Goal: Task Accomplishment & Management: Complete application form

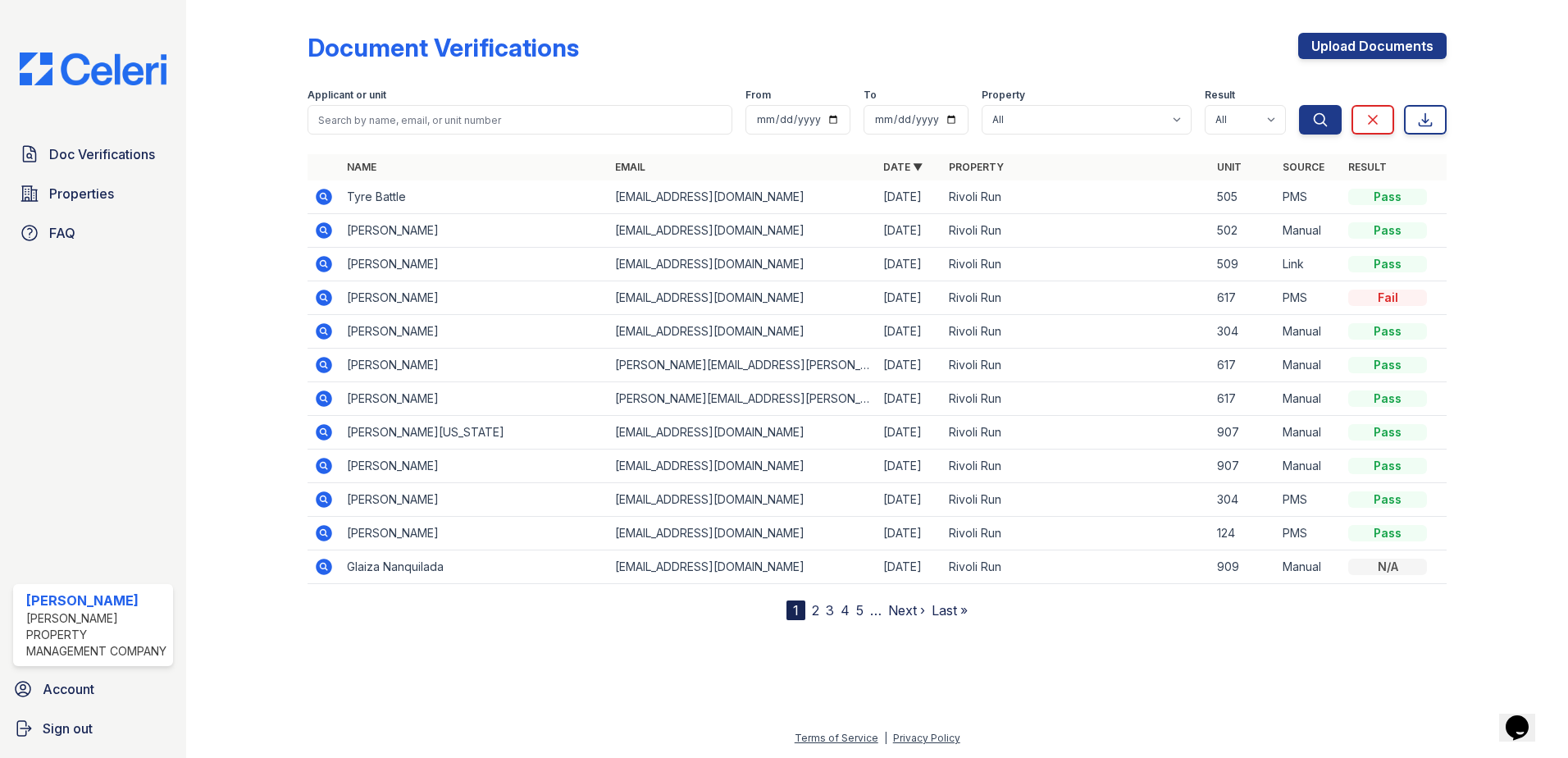
click at [363, 199] on td "Tyre Battle" at bounding box center [474, 197] width 269 height 34
click at [324, 194] on icon at bounding box center [323, 196] width 4 height 4
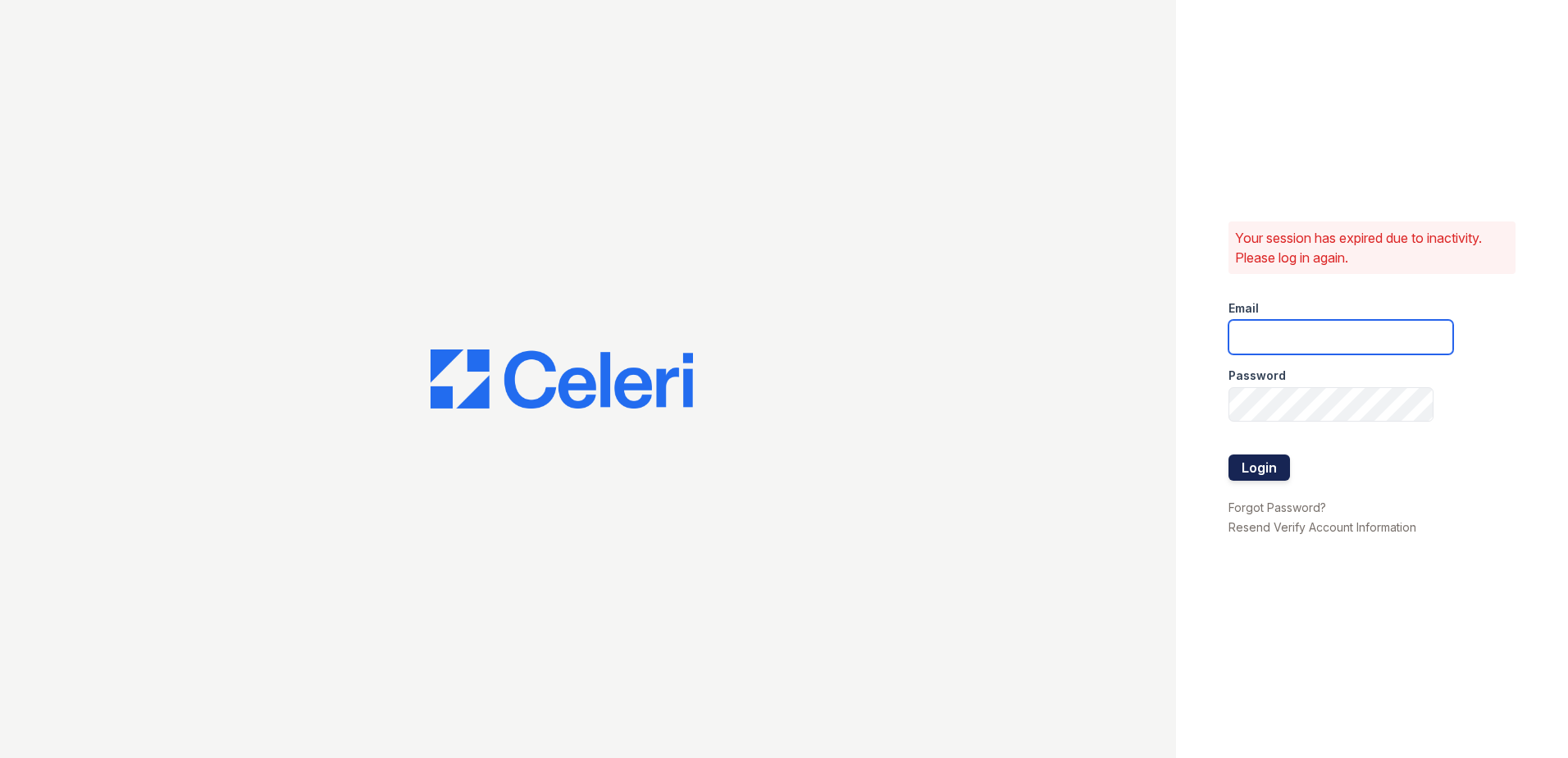
type input "[EMAIL_ADDRESS][DOMAIN_NAME]"
click at [1245, 460] on button "Login" at bounding box center [1260, 467] width 62 height 26
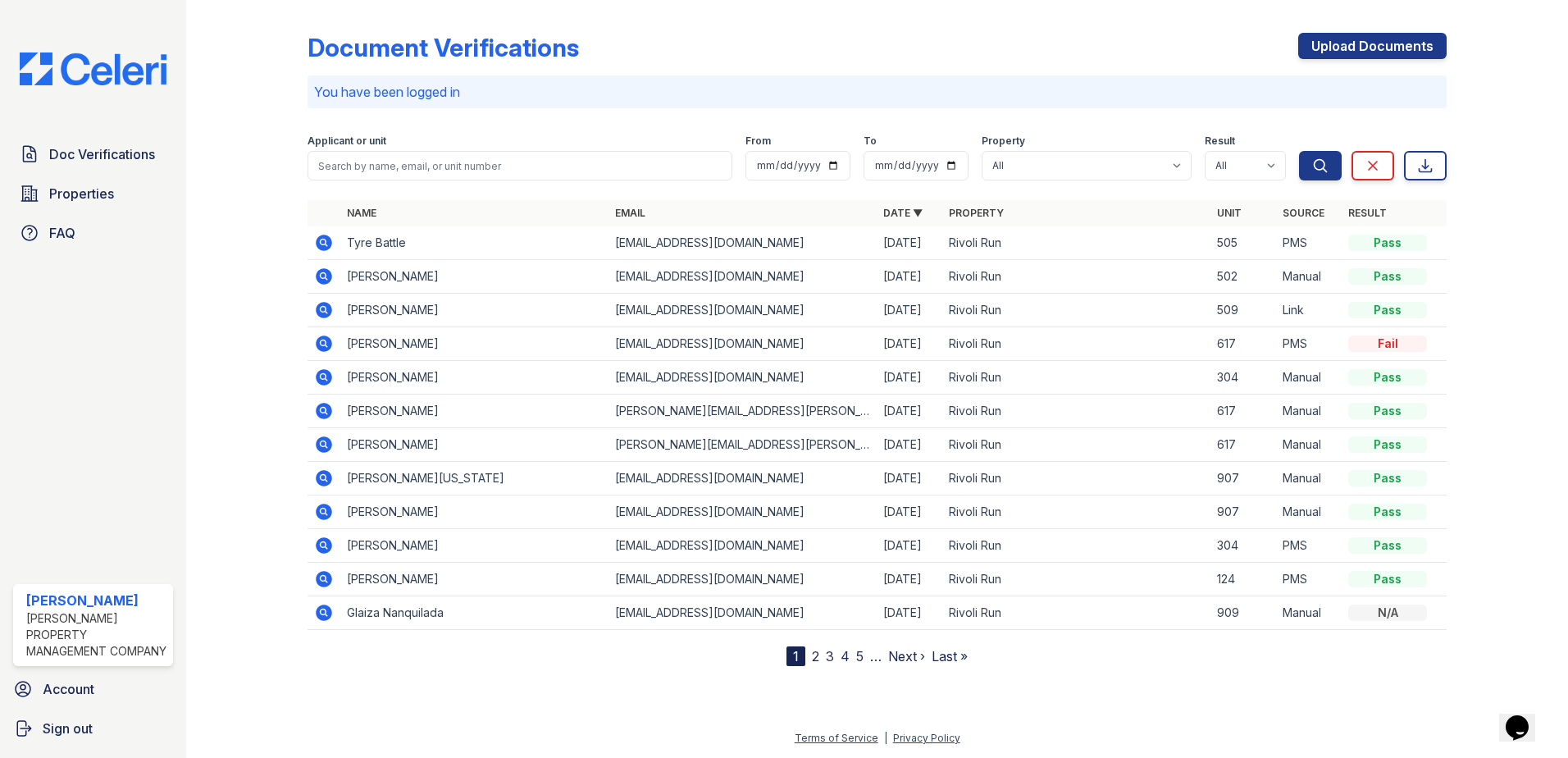
click at [323, 240] on icon at bounding box center [324, 242] width 19 height 19
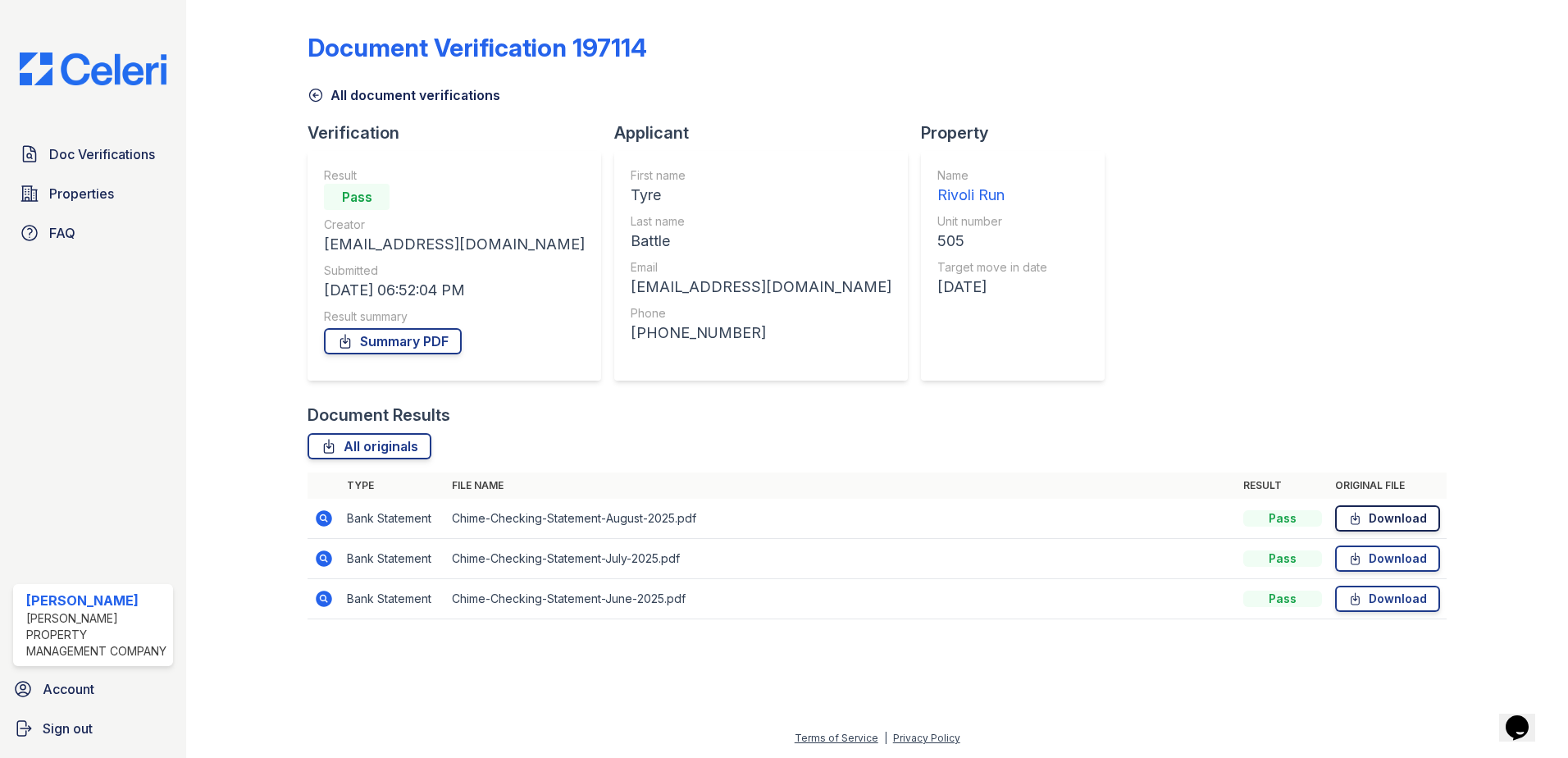
click at [1366, 514] on link "Download" at bounding box center [1388, 517] width 105 height 26
click at [1381, 557] on link "Download" at bounding box center [1388, 558] width 105 height 26
click at [1373, 597] on link "Download" at bounding box center [1388, 598] width 105 height 26
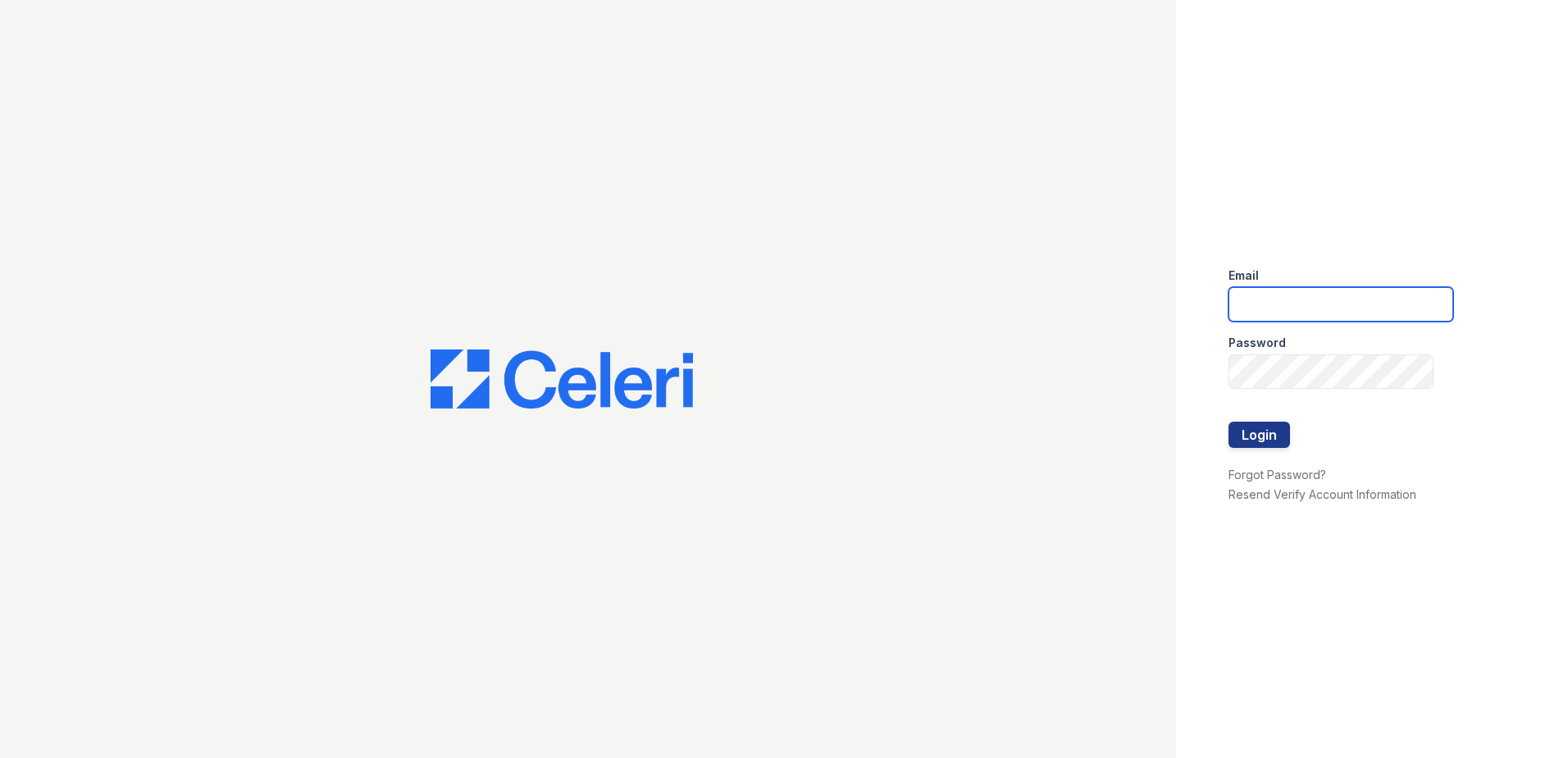
type input "[EMAIL_ADDRESS][DOMAIN_NAME]"
click at [1238, 423] on form "Email [EMAIL_ADDRESS][DOMAIN_NAME] Password Login" at bounding box center [1341, 359] width 224 height 210
click at [1245, 440] on button "Login" at bounding box center [1260, 434] width 62 height 26
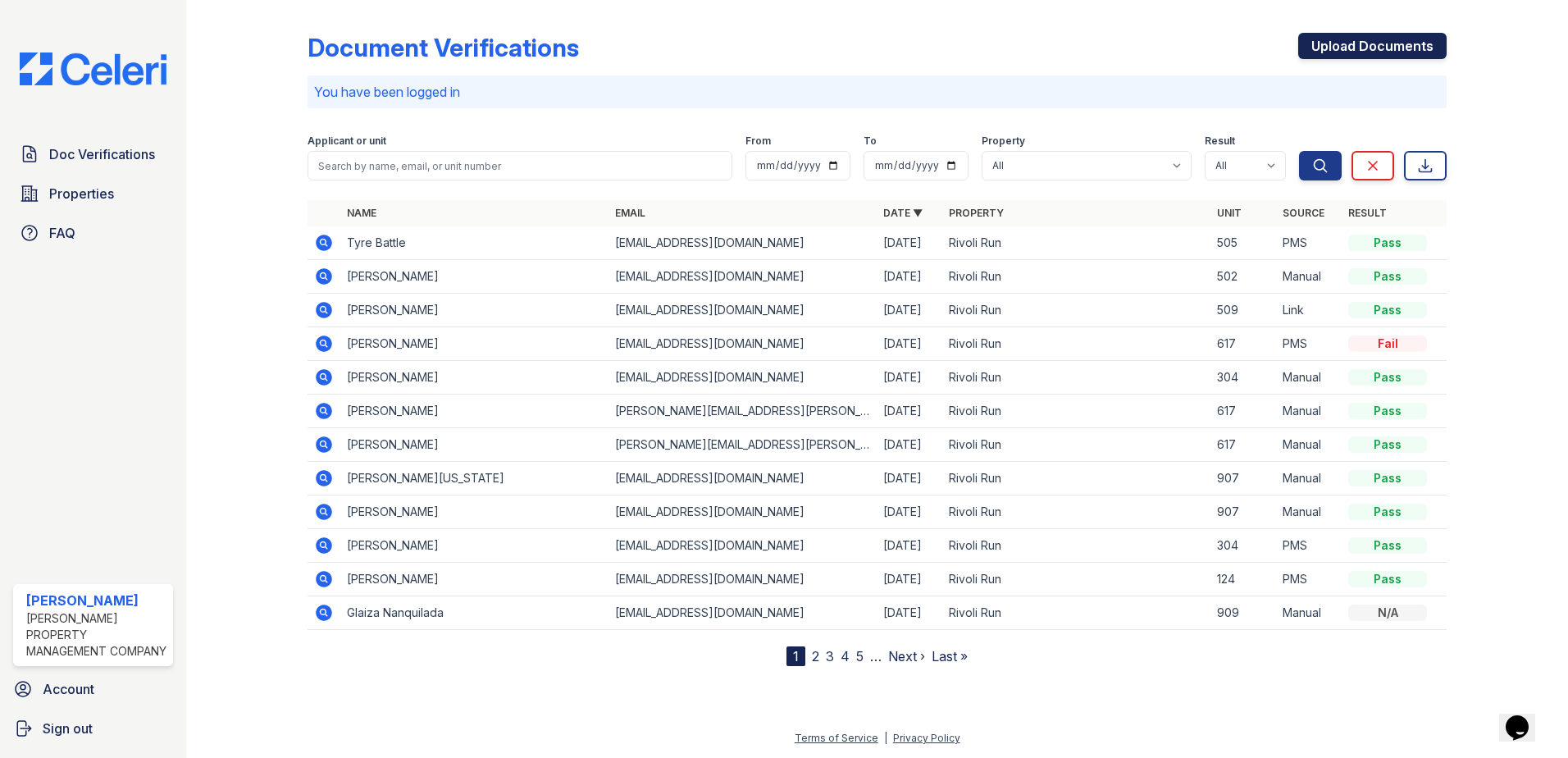
click at [1401, 39] on link "Upload Documents" at bounding box center [1372, 46] width 148 height 26
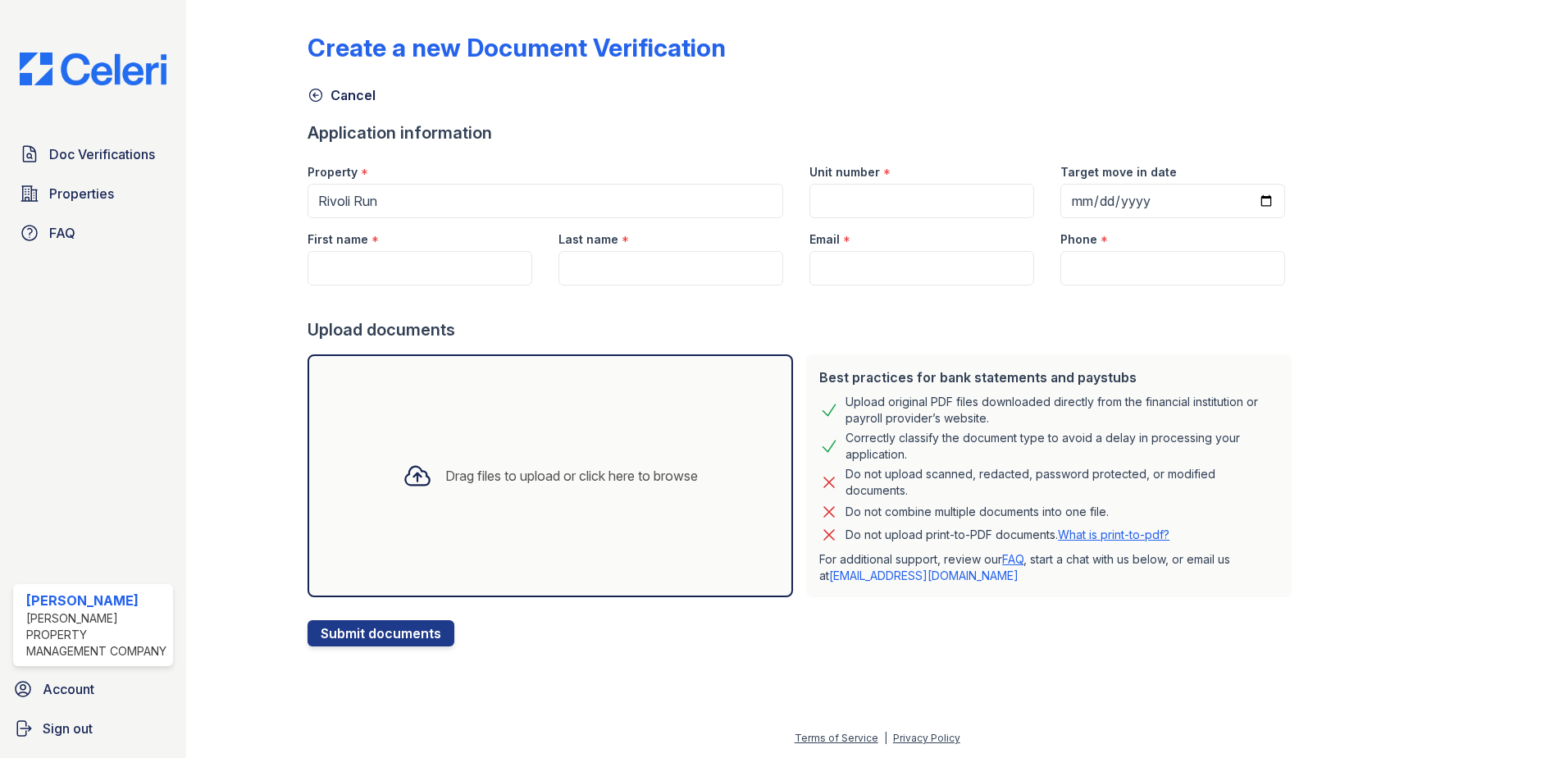
click at [340, 236] on label "First name" at bounding box center [338, 239] width 61 height 16
click at [340, 251] on input "First name" at bounding box center [419, 268] width 224 height 35
type input "Quinterius"
type input "Cosby"
type input "[EMAIL_ADDRESS][DOMAIN_NAME]"
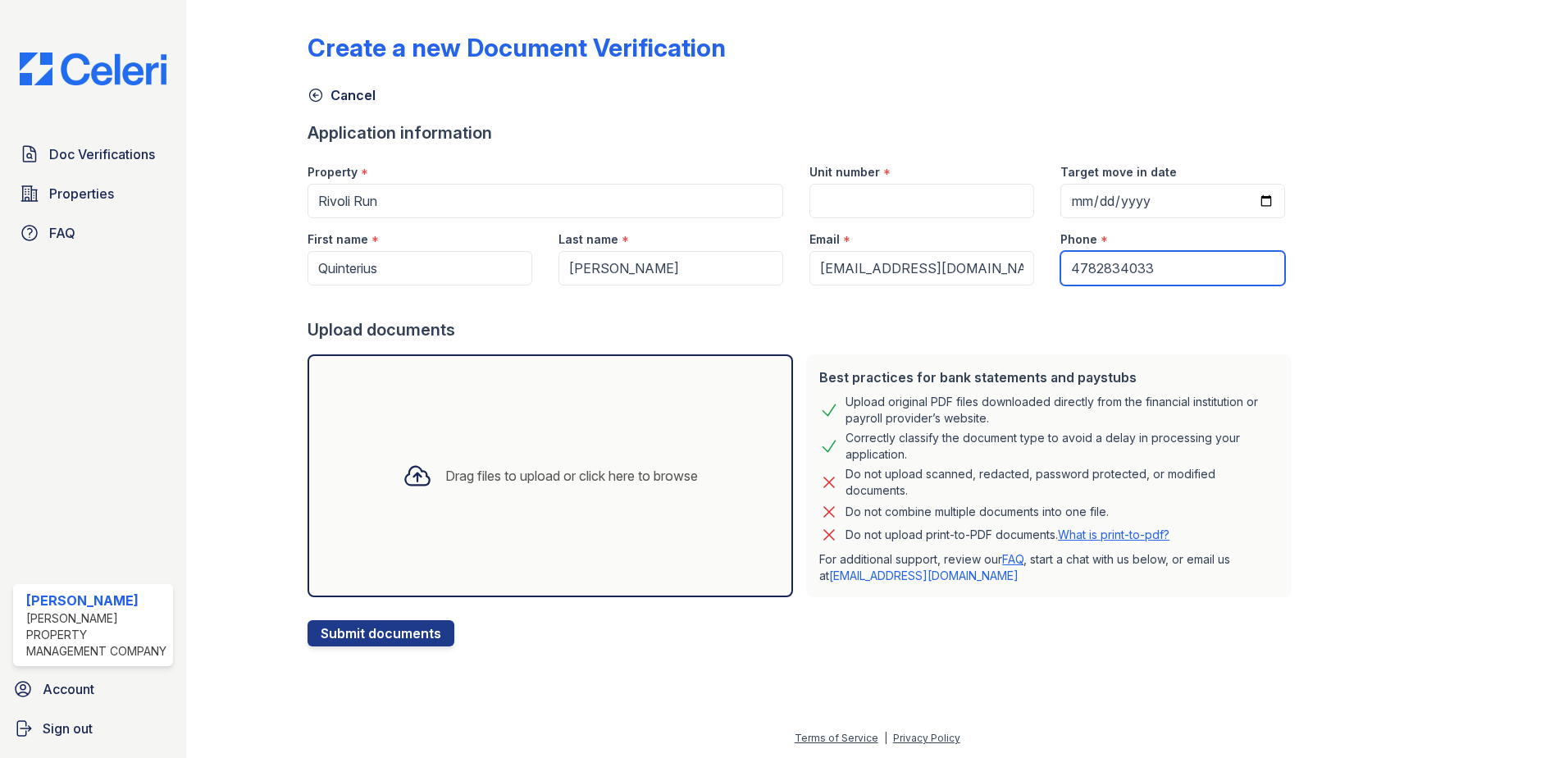
type input "4782834033"
click at [920, 335] on div "Upload documents" at bounding box center [803, 329] width 991 height 23
click at [810, 198] on input "Unit number" at bounding box center [922, 201] width 224 height 35
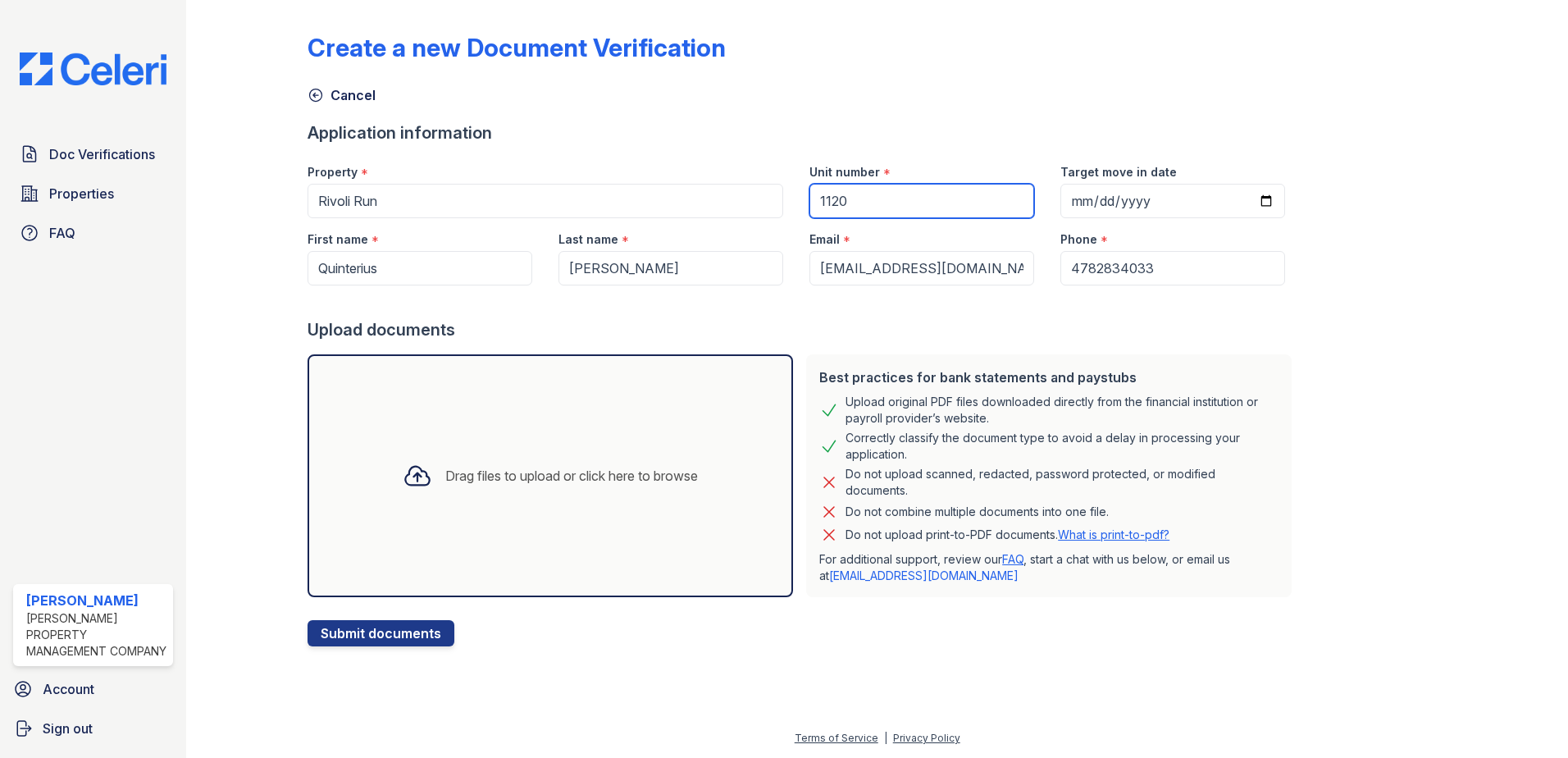
type input "1120"
click at [1061, 198] on input "Target move in date" at bounding box center [1172, 201] width 224 height 35
type input "2025-10-01"
click at [1373, 309] on div "Create a new Document Verification Cancel Application information Property * Ri…" at bounding box center [877, 326] width 1139 height 639
click at [352, 630] on button "Submit documents" at bounding box center [380, 633] width 147 height 26
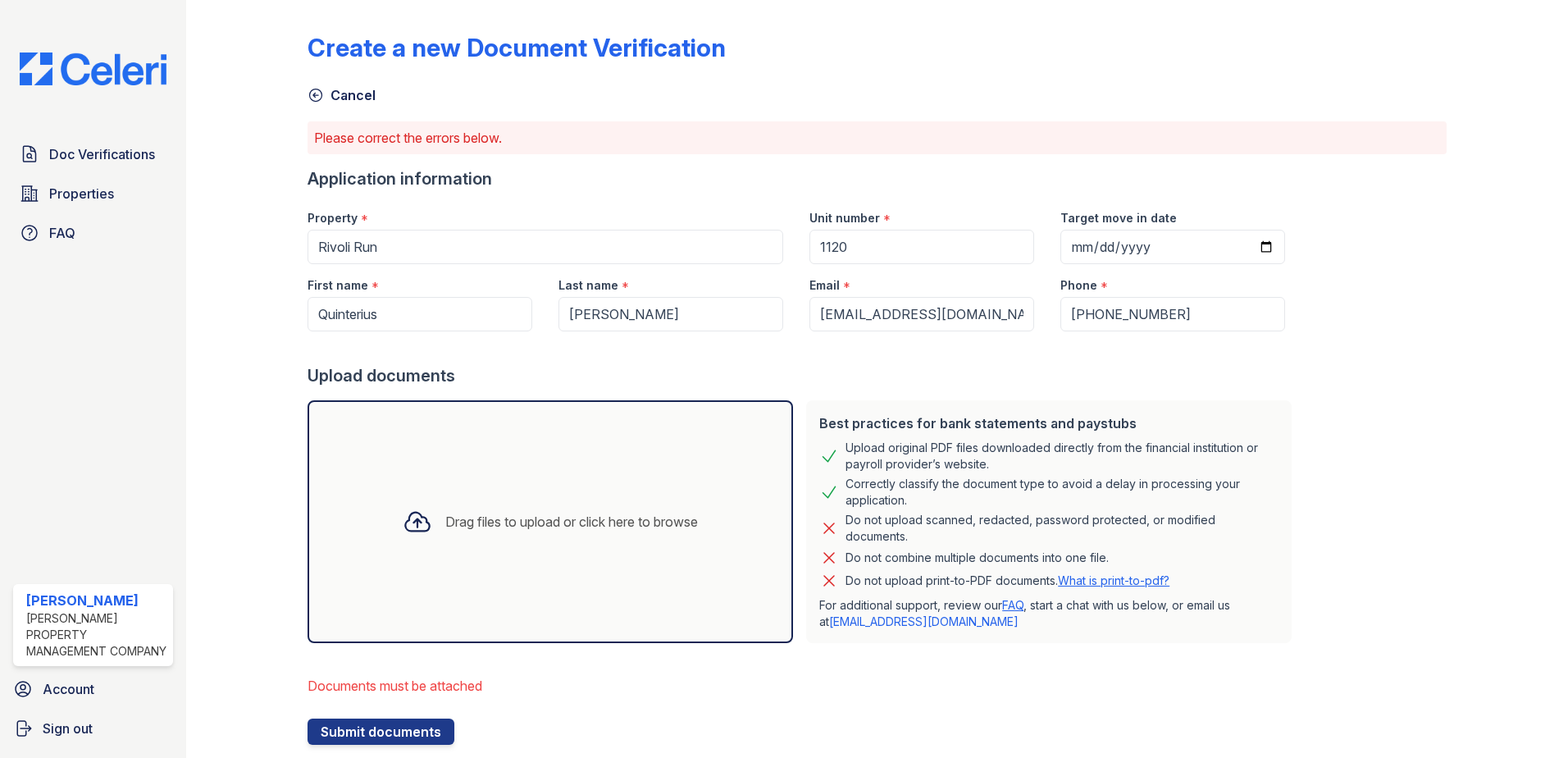
click at [464, 549] on div "Drag files to upload or click here to browse" at bounding box center [551, 522] width 322 height 56
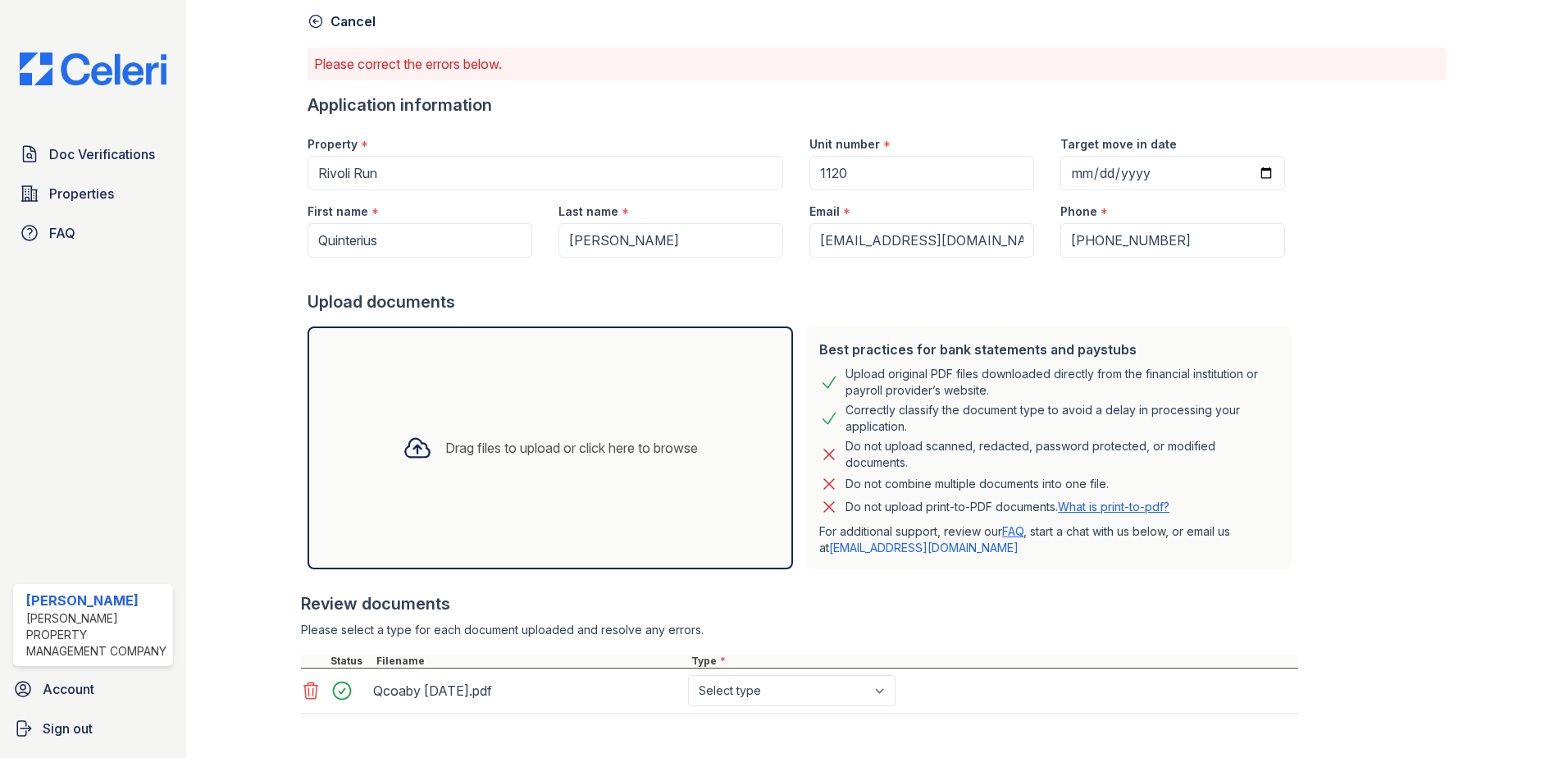
scroll to position [196, 0]
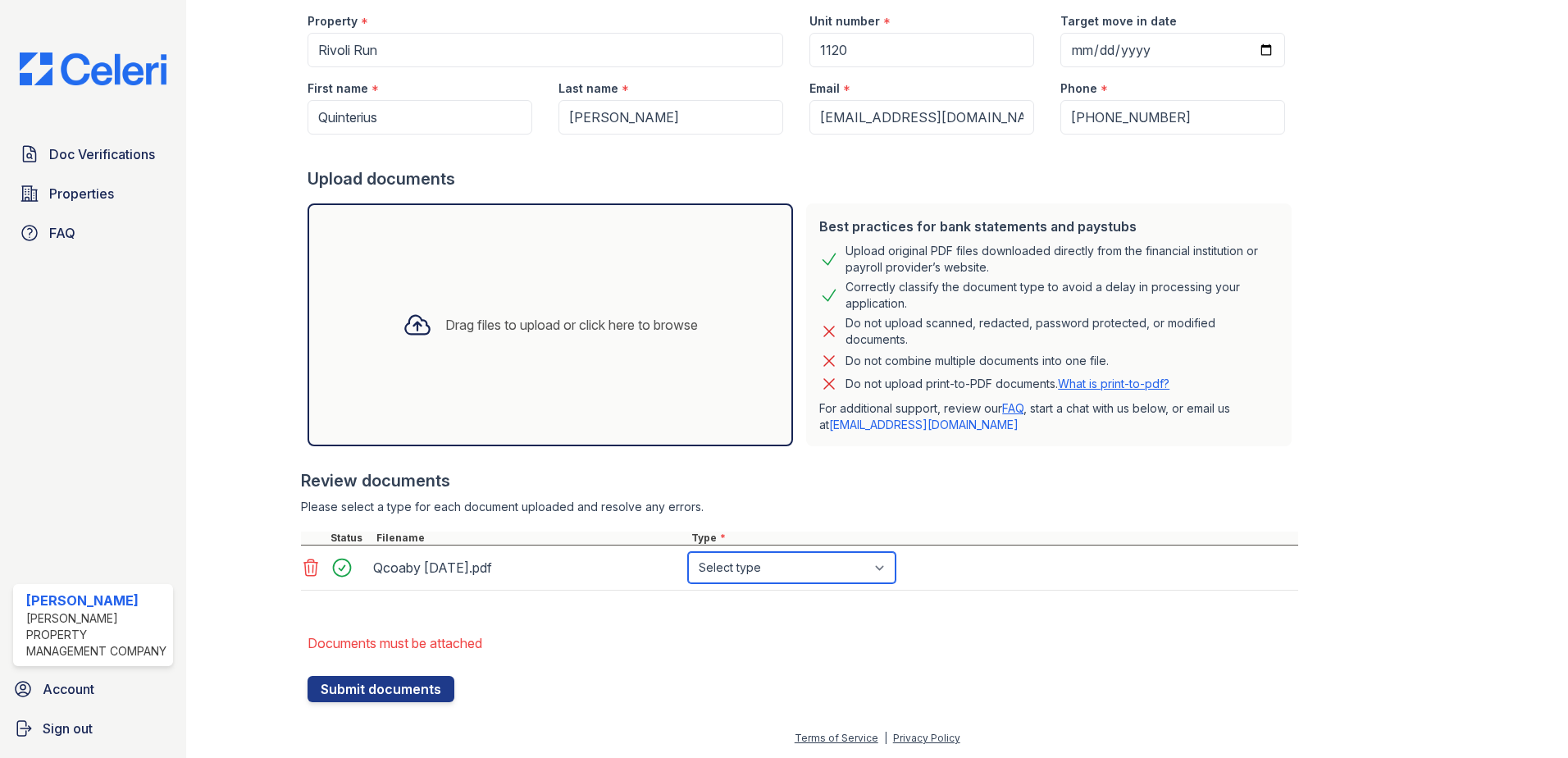
click at [887, 570] on select "Select type Paystub Bank Statement Offer Letter Tax Documents Benefit Award Let…" at bounding box center [791, 567] width 208 height 31
select select "paystub"
click at [688, 552] on select "Select type Paystub Bank Statement Offer Letter Tax Documents Benefit Award Let…" at bounding box center [791, 567] width 208 height 31
click at [434, 683] on button "Submit documents" at bounding box center [380, 689] width 147 height 26
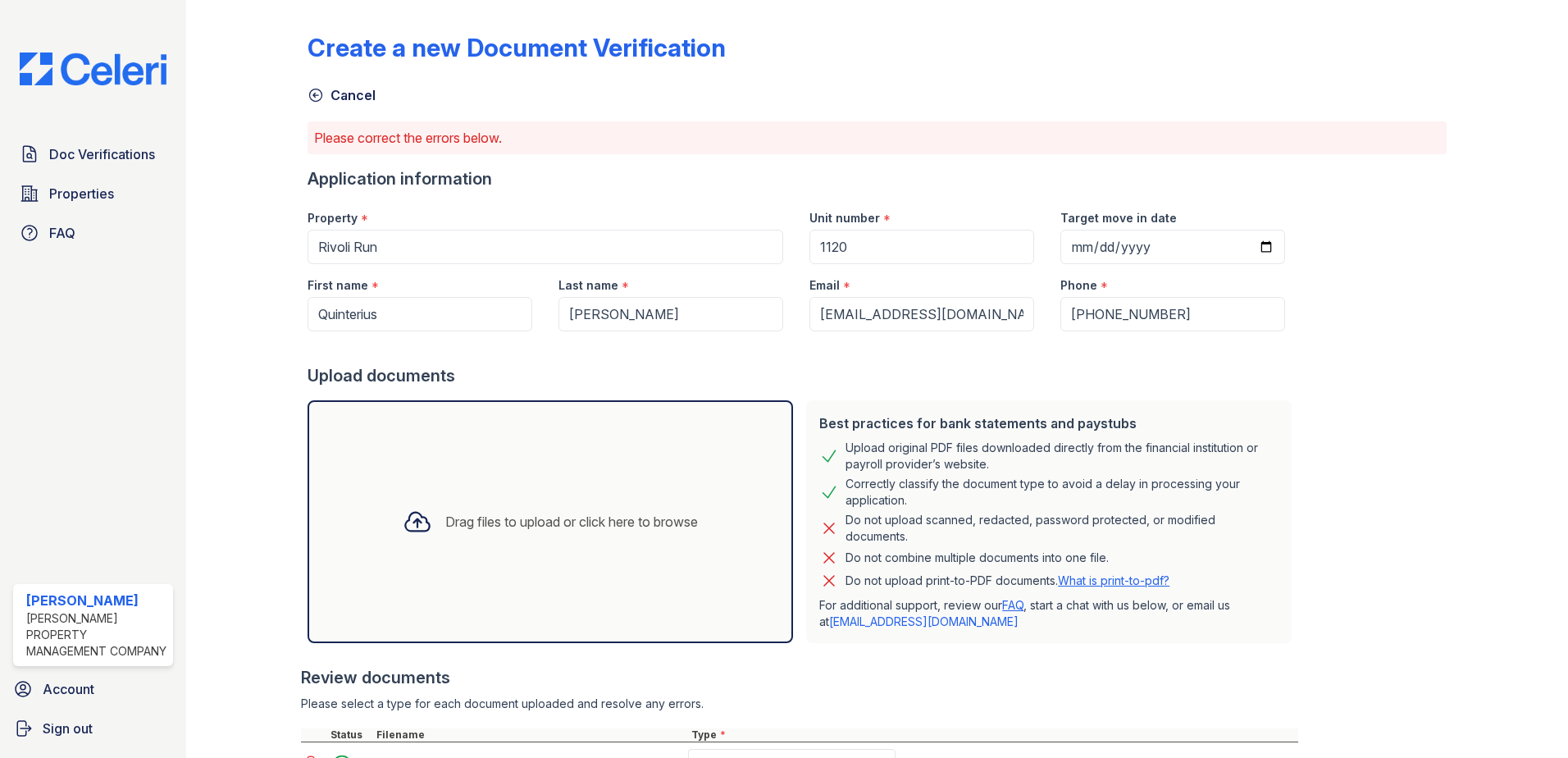
drag, startPoint x: 443, startPoint y: 530, endPoint x: 374, endPoint y: 526, distance: 69.1
click at [374, 526] on div "Drag files to upload or click here to browse" at bounding box center [550, 522] width 485 height 243
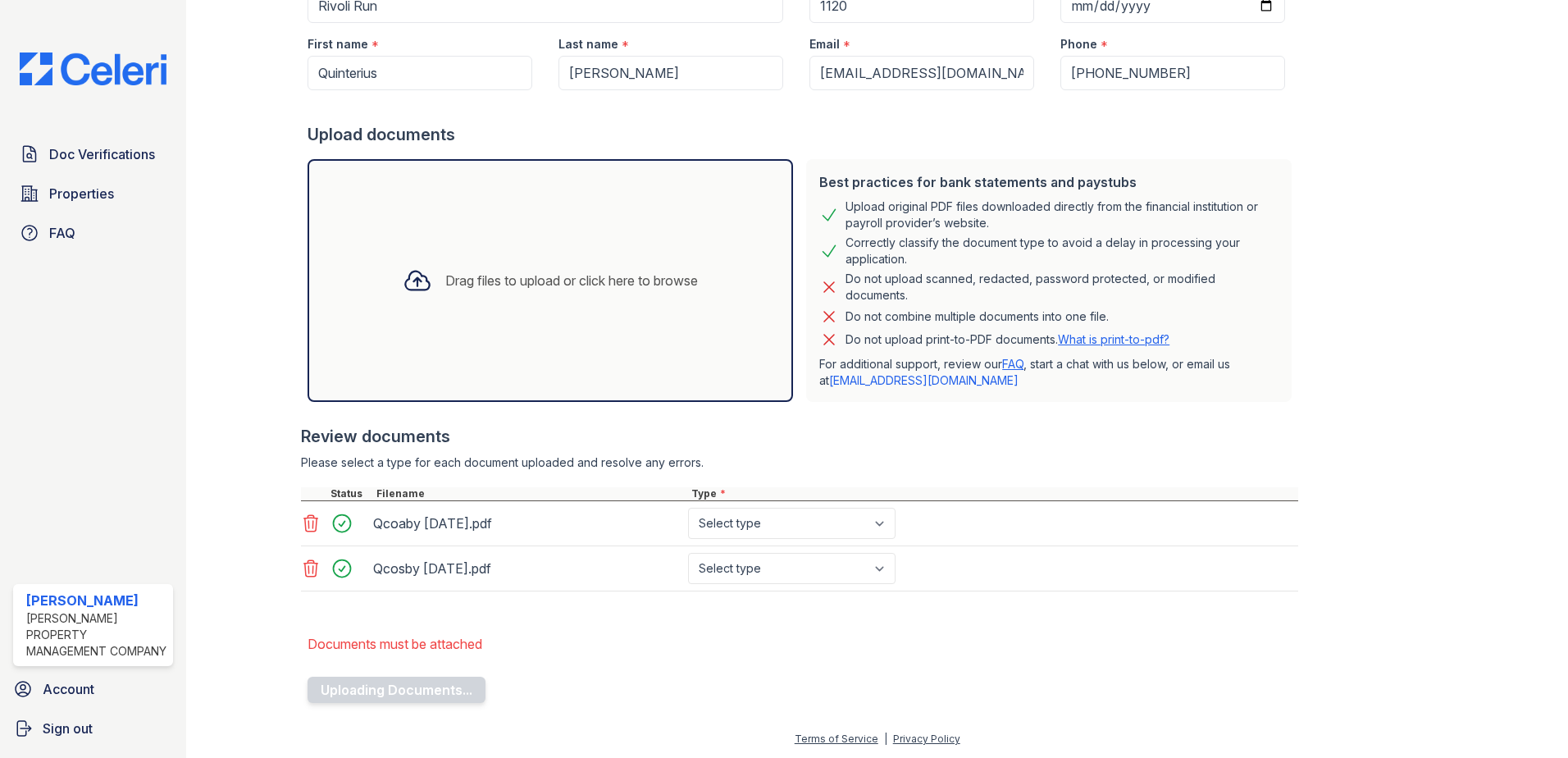
scroll to position [242, 0]
click at [879, 528] on select "Select type Paystub Bank Statement Offer Letter Tax Documents Benefit Award Let…" at bounding box center [791, 522] width 208 height 31
select select "paystub"
click at [688, 506] on select "Select type Paystub Bank Statement Offer Letter Tax Documents Benefit Award Let…" at bounding box center [791, 522] width 208 height 31
click at [895, 567] on select "Select type Paystub Bank Statement Offer Letter Tax Documents Benefit Award Let…" at bounding box center [791, 567] width 208 height 31
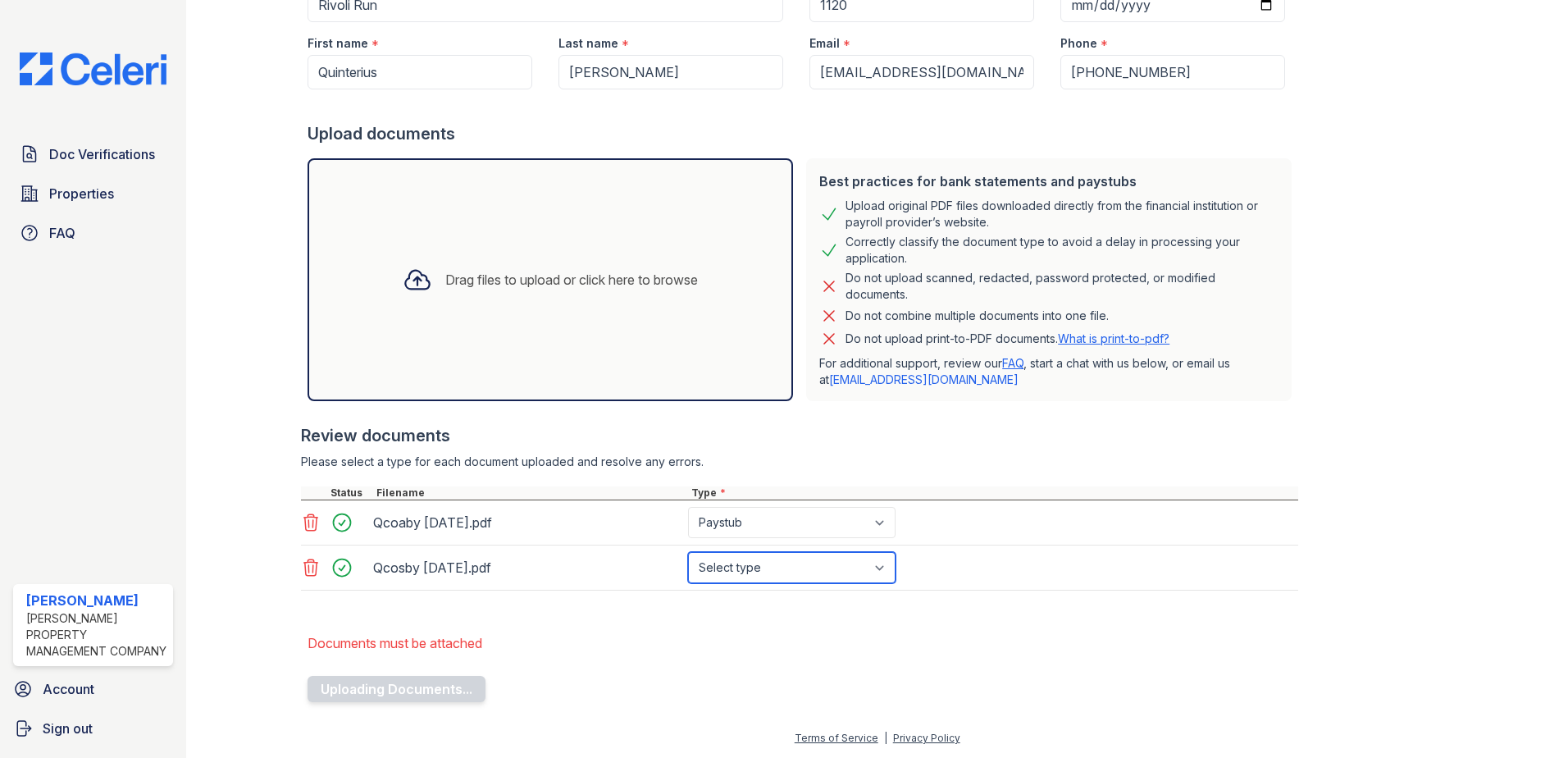
select select "paystub"
click at [688, 552] on select "Select type Paystub Bank Statement Offer Letter Tax Documents Benefit Award Let…" at bounding box center [791, 567] width 208 height 31
click at [391, 689] on button "Uploading Documents..." at bounding box center [396, 689] width 178 height 26
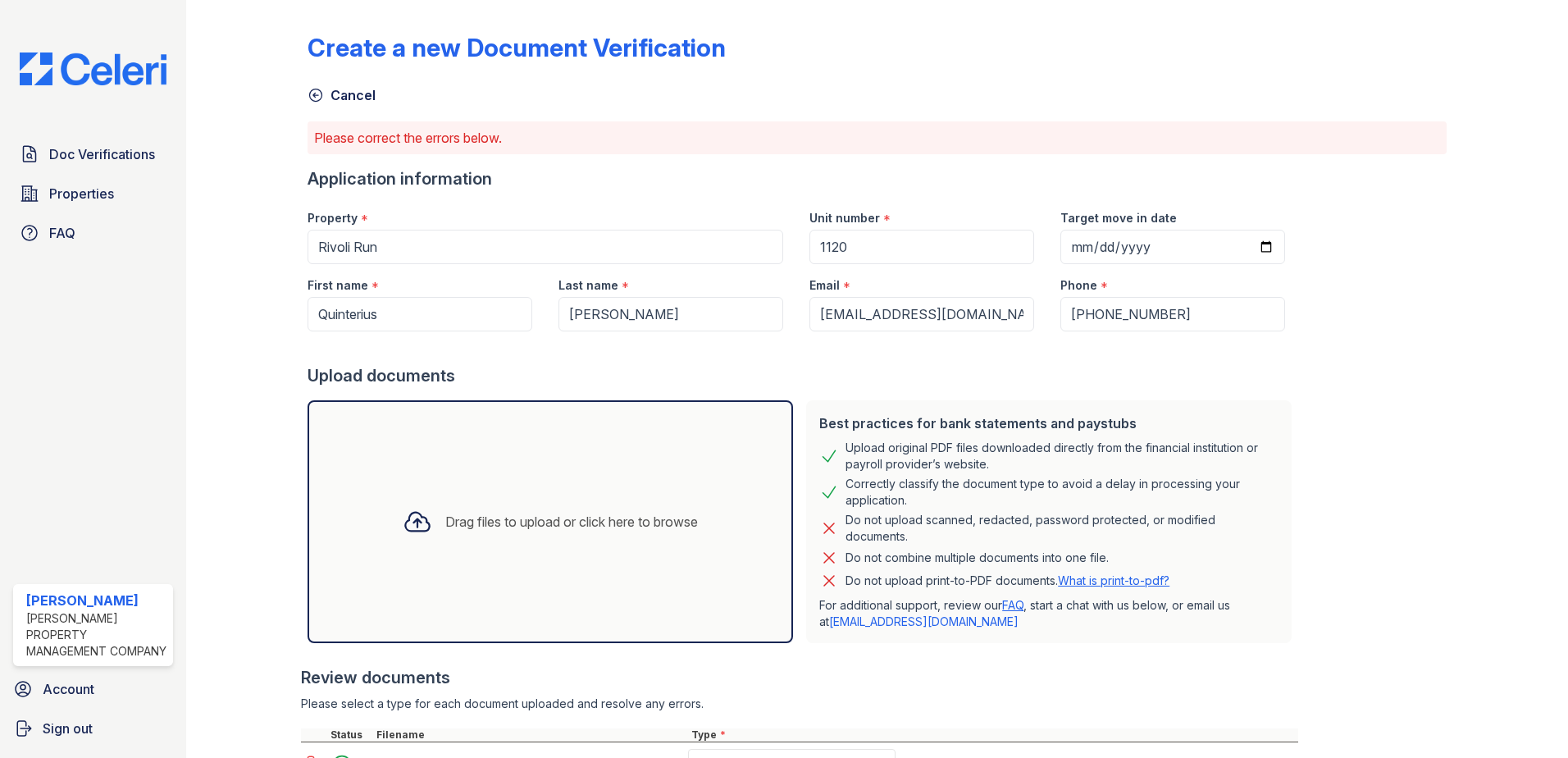
click at [485, 473] on div "Drag files to upload or click here to browse" at bounding box center [550, 522] width 485 height 243
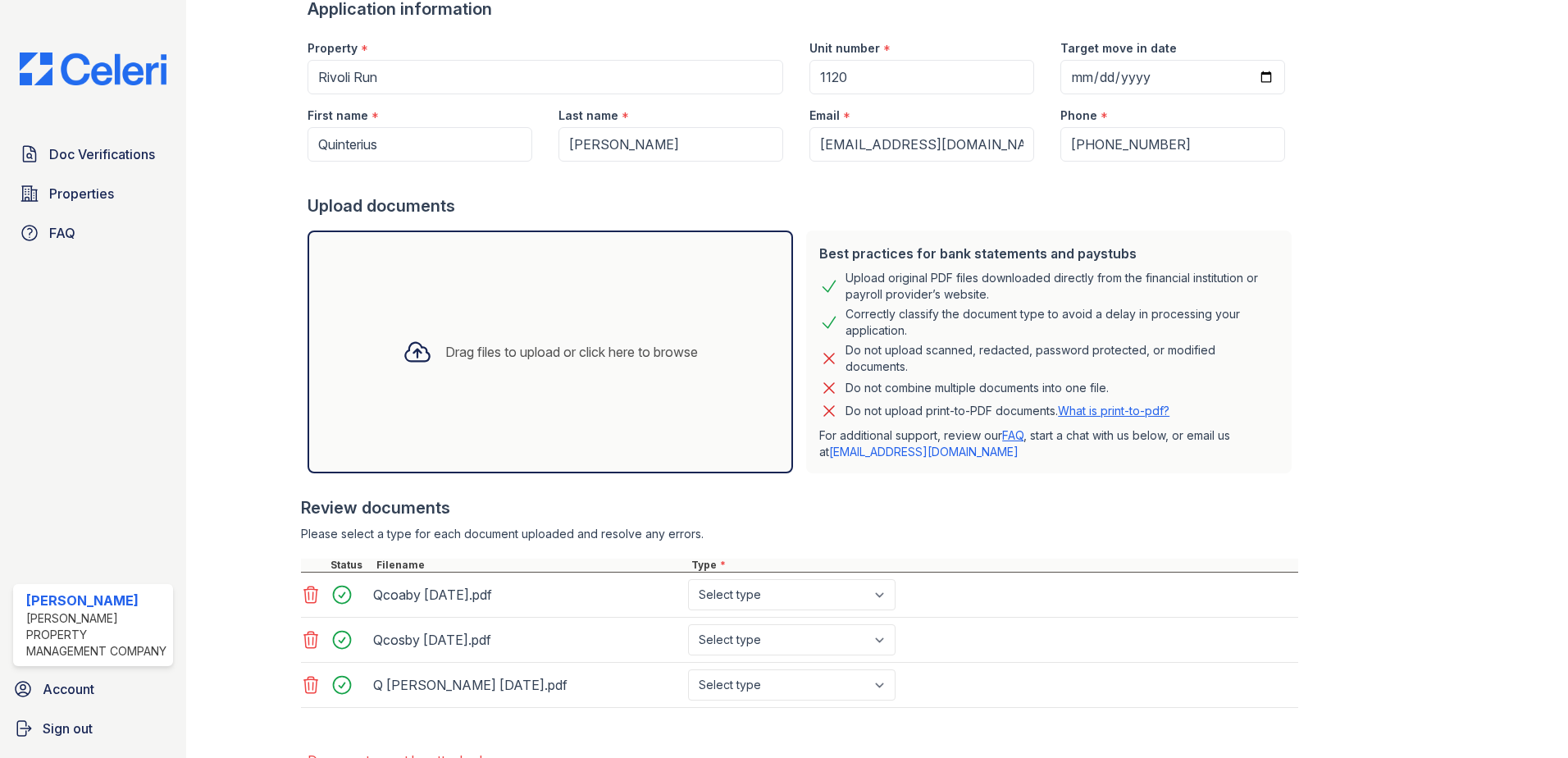
scroll to position [287, 0]
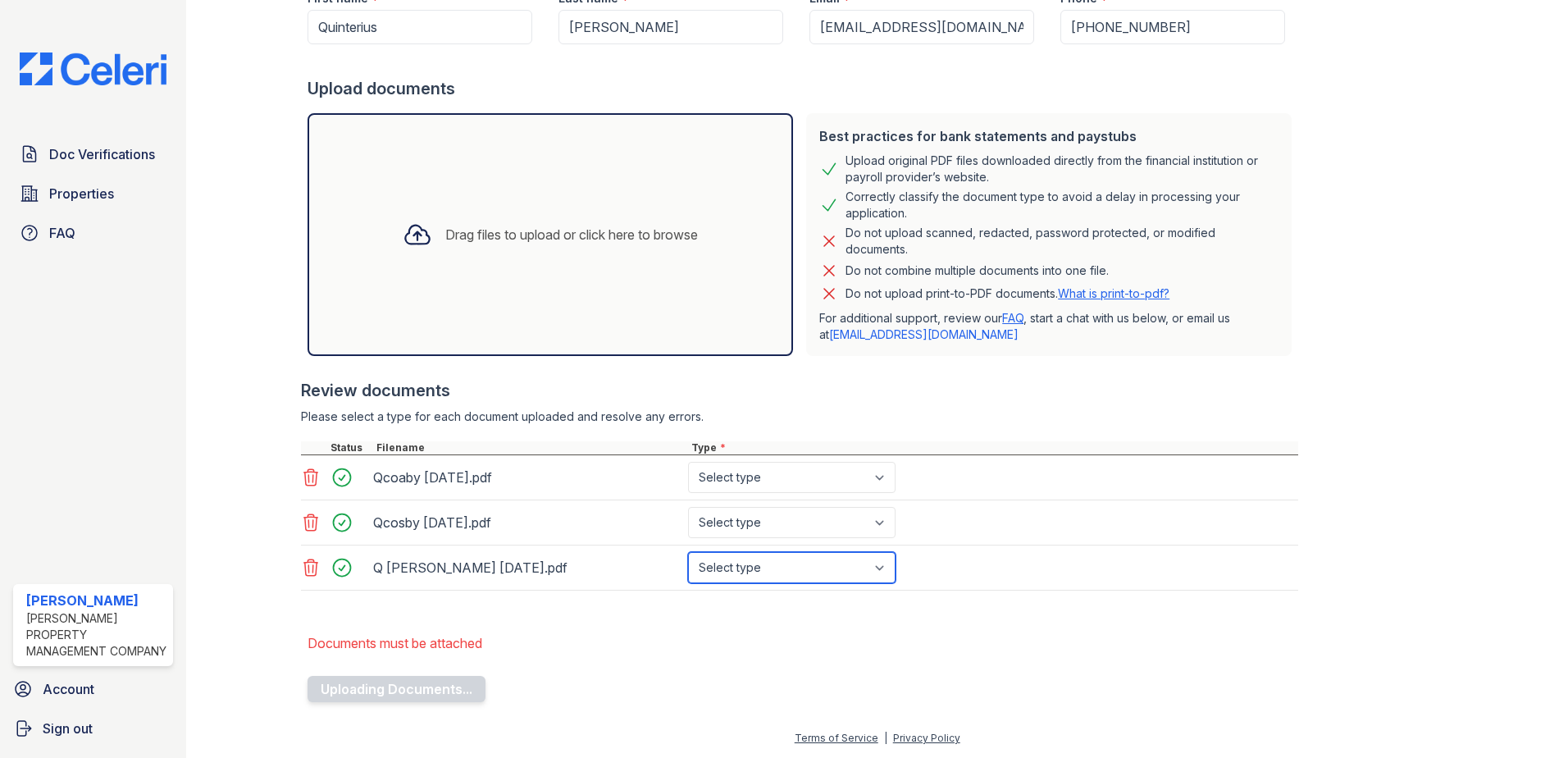
click at [887, 567] on select "Select type Paystub Bank Statement Offer Letter Tax Documents Benefit Award Let…" at bounding box center [791, 567] width 208 height 31
select select "paystub"
click at [688, 552] on select "Select type Paystub Bank Statement Offer Letter Tax Documents Benefit Award Let…" at bounding box center [791, 567] width 208 height 31
click at [417, 689] on button "Uploading Documents..." at bounding box center [396, 689] width 178 height 26
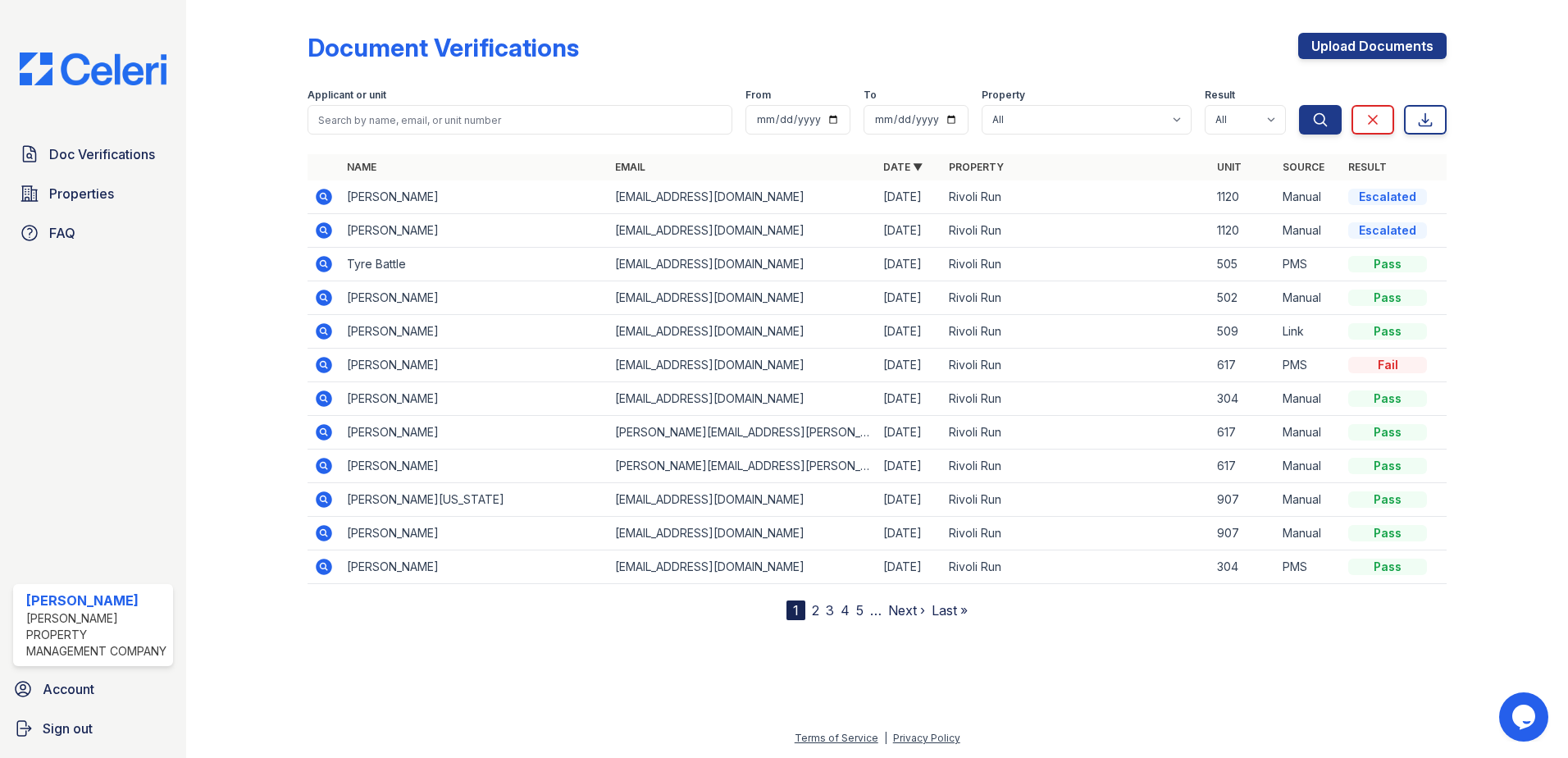
click at [329, 194] on icon at bounding box center [324, 196] width 16 height 16
